Goal: Task Accomplishment & Management: Manage account settings

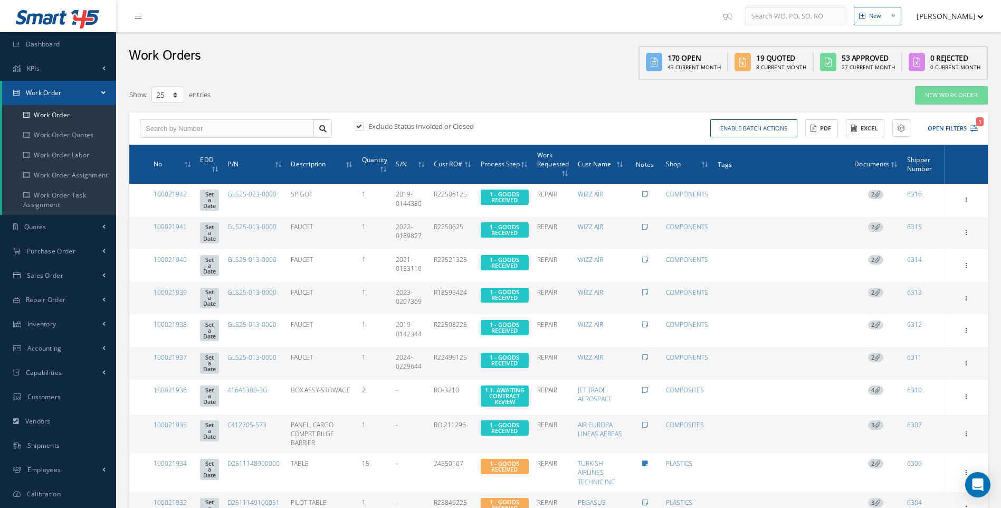
select select "25"
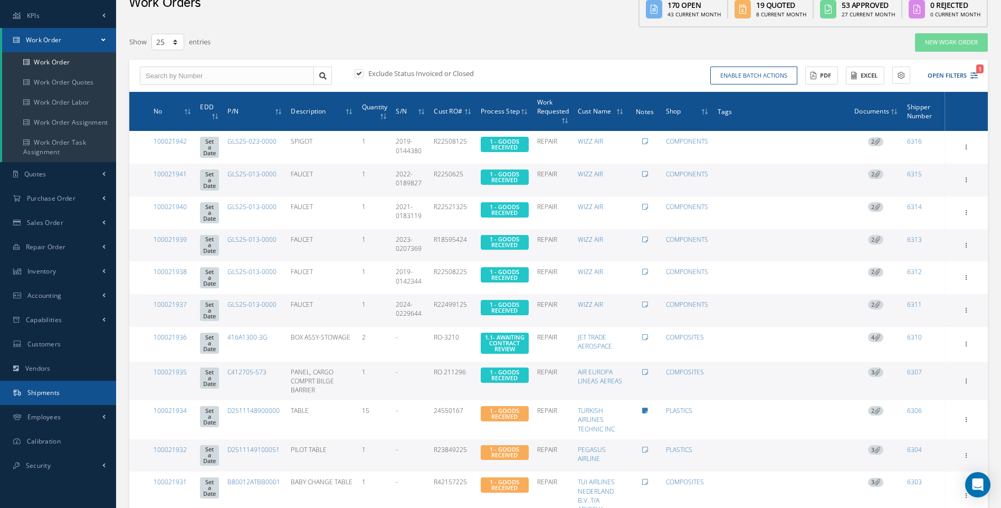
scroll to position [53, 0]
click at [47, 393] on span "Shipments" at bounding box center [43, 392] width 33 height 9
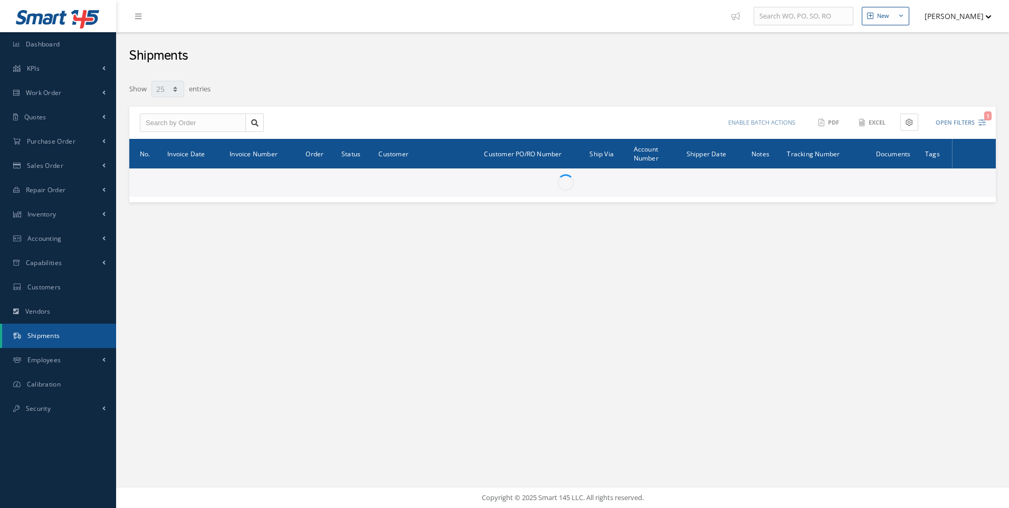
select select "25"
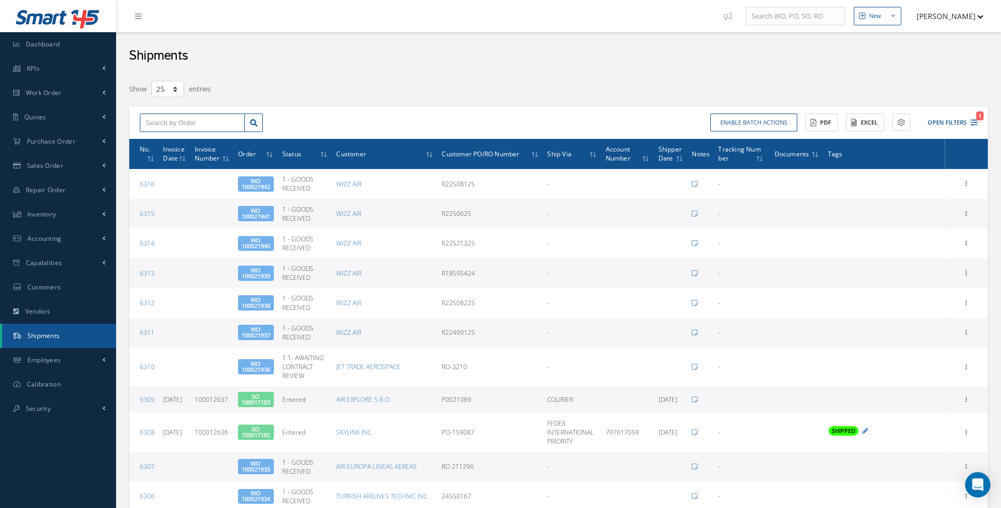
click at [166, 131] on input "text" at bounding box center [192, 122] width 105 height 19
type input "100017183"
click at [172, 144] on span "100017183" at bounding box center [162, 141] width 32 height 7
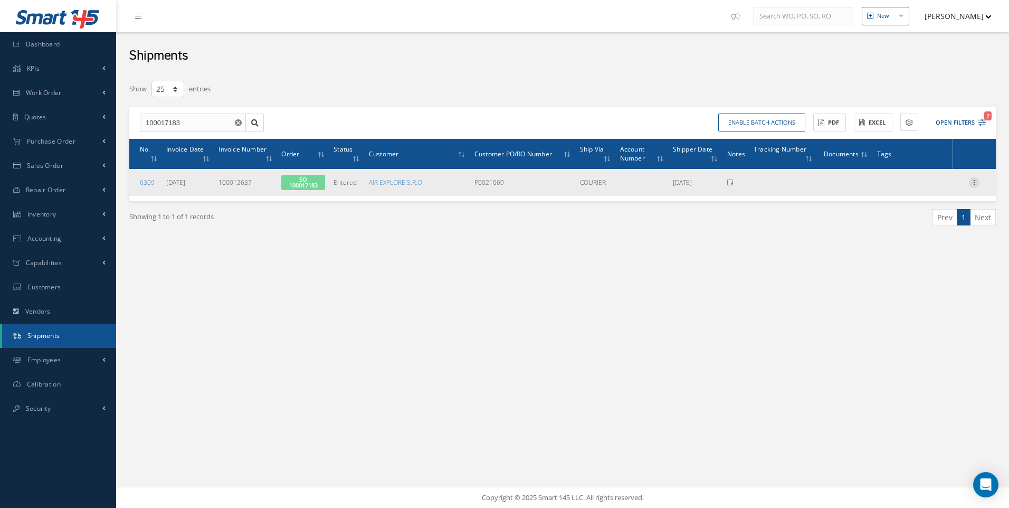
click at [974, 181] on icon at bounding box center [974, 181] width 11 height 8
click at [917, 189] on link "Edit" at bounding box center [925, 190] width 83 height 14
type input "09/19/2025"
type input "100012637"
type input "[DATE]"
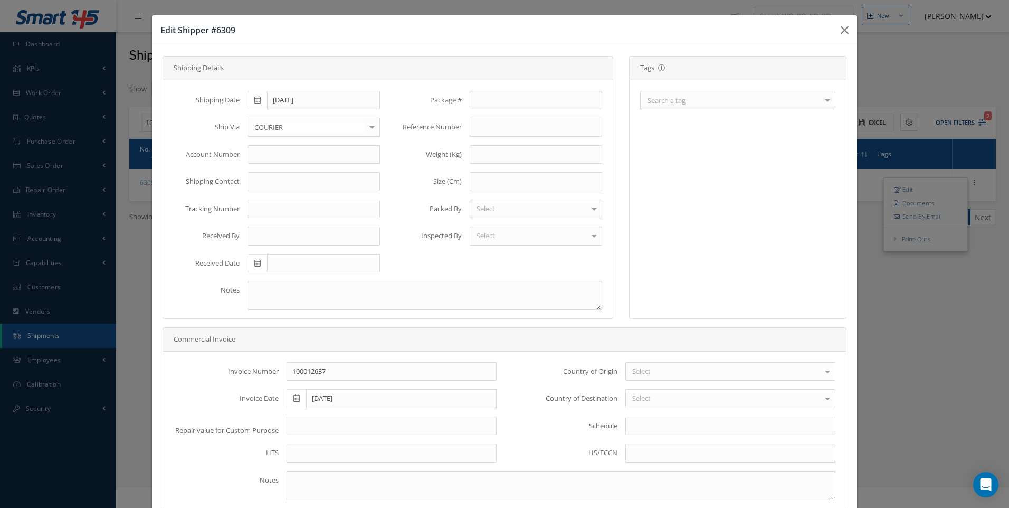
click at [702, 103] on div "Search a tag" at bounding box center [737, 100] width 195 height 18
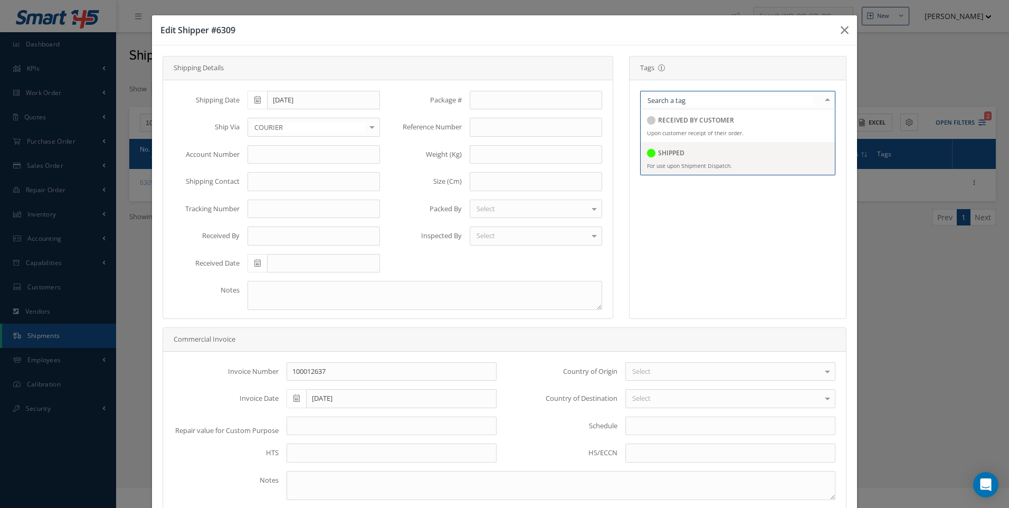
click at [670, 152] on h5 "SHIPPED" at bounding box center [671, 152] width 26 height 7
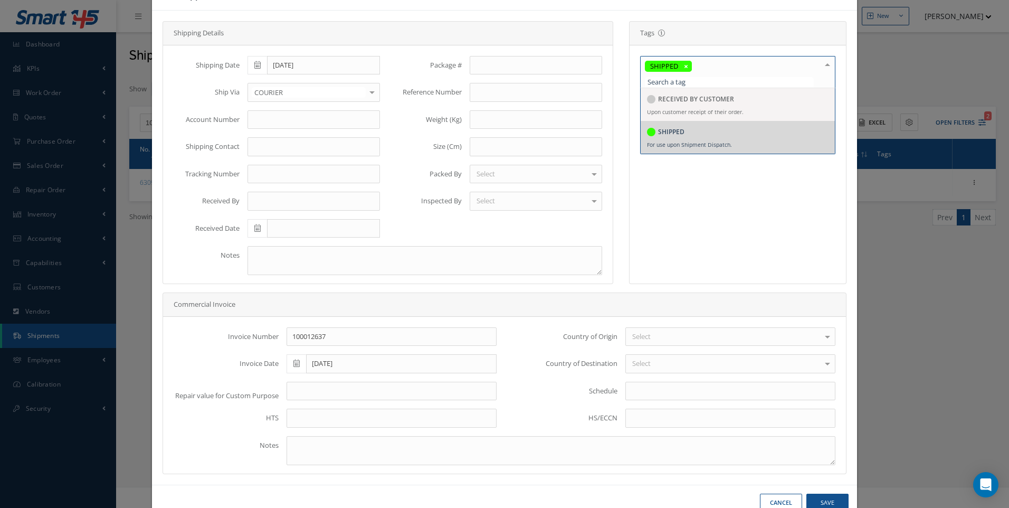
scroll to position [63, 0]
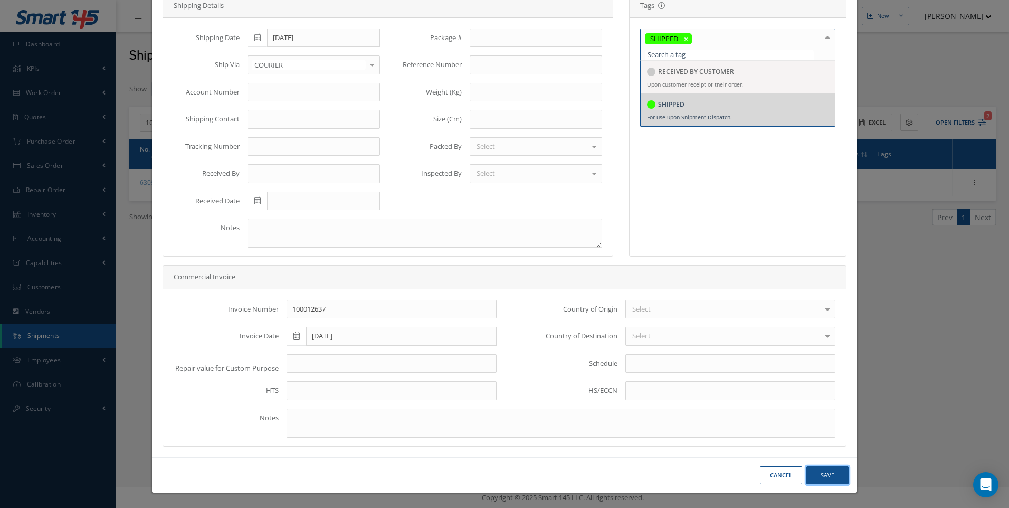
click at [811, 468] on button "Save" at bounding box center [827, 475] width 42 height 18
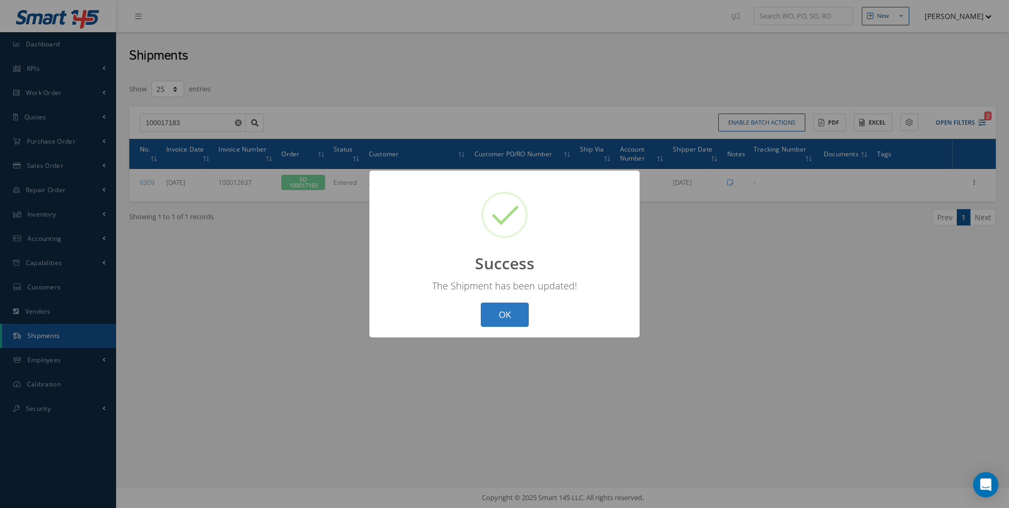
click at [511, 314] on button "OK" at bounding box center [505, 314] width 48 height 25
